Goal: Transaction & Acquisition: Obtain resource

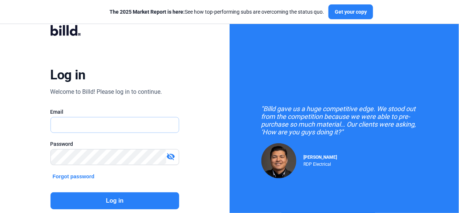
type input "[PERSON_NAME][EMAIL_ADDRESS][PERSON_NAME][DOMAIN_NAME]"
click at [90, 199] on button "Log in" at bounding box center [114, 200] width 129 height 17
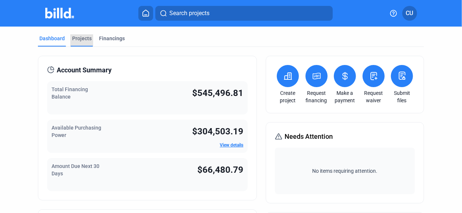
click at [72, 39] on div "Projects" at bounding box center [82, 38] width 20 height 7
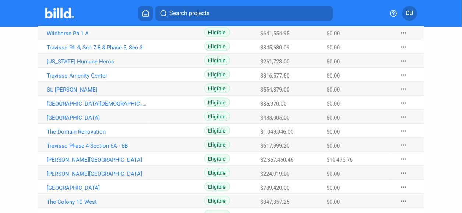
scroll to position [184, 0]
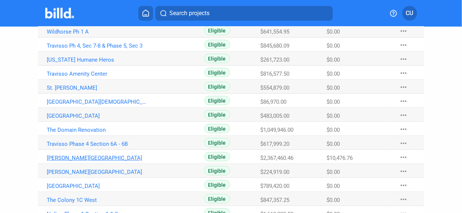
click at [102, 155] on link "[PERSON_NAME][GEOGRAPHIC_DATA]" at bounding box center [98, 157] width 102 height 7
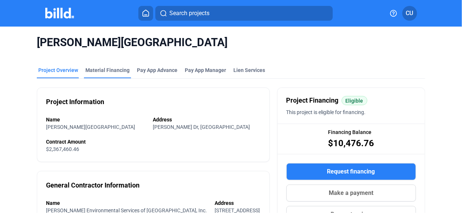
click at [113, 71] on div "Material Financing" at bounding box center [107, 69] width 44 height 7
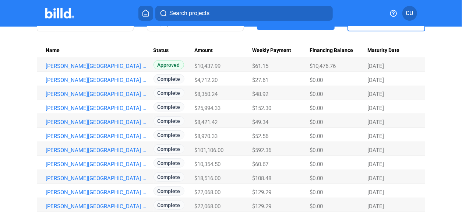
scroll to position [99, 0]
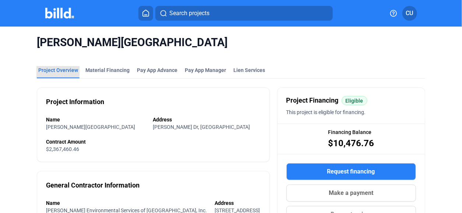
click at [57, 70] on div "Project Overview" at bounding box center [58, 69] width 40 height 7
click at [54, 19] on div "Search projects CU" at bounding box center [231, 13] width 450 height 15
click at [57, 3] on mat-toolbar "Search projects CU" at bounding box center [231, 13] width 462 height 27
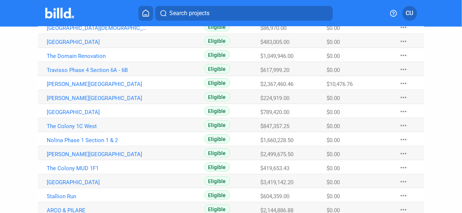
scroll to position [294, 0]
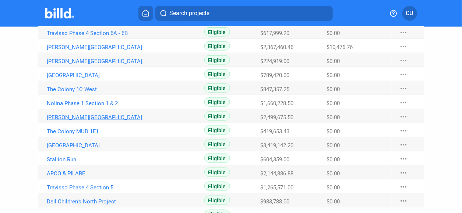
click at [74, 117] on link "[PERSON_NAME][GEOGRAPHIC_DATA]" at bounding box center [98, 117] width 102 height 7
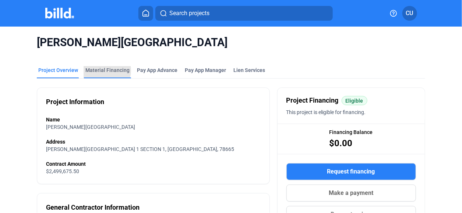
click at [102, 70] on div "Material Financing" at bounding box center [107, 69] width 44 height 7
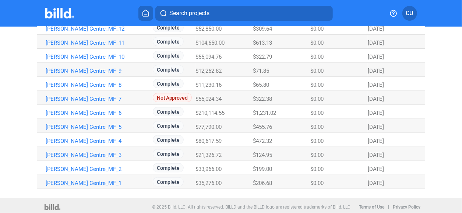
scroll to position [127, 0]
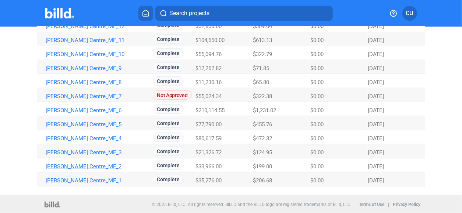
click at [69, 168] on link "[PERSON_NAME] Centre_MF_2" at bounding box center [97, 166] width 102 height 7
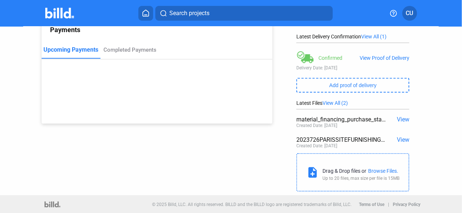
scroll to position [104, 0]
click at [399, 136] on span "View" at bounding box center [403, 139] width 13 height 7
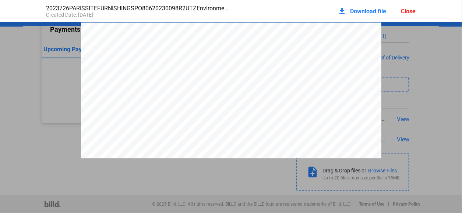
scroll to position [3, 0]
click at [361, 11] on span "Download file" at bounding box center [369, 11] width 36 height 7
